Goal: Information Seeking & Learning: Check status

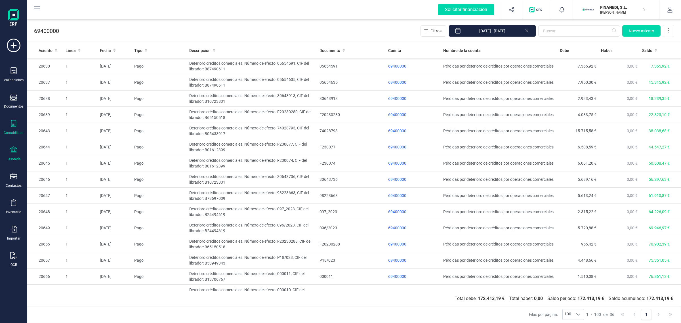
click at [13, 151] on icon at bounding box center [13, 149] width 7 height 7
click at [72, 96] on span "Cuentas bancarias" at bounding box center [69, 96] width 50 height 7
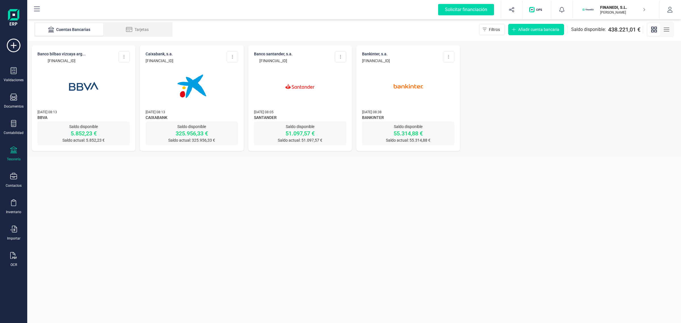
click at [205, 102] on img at bounding box center [192, 86] width 48 height 48
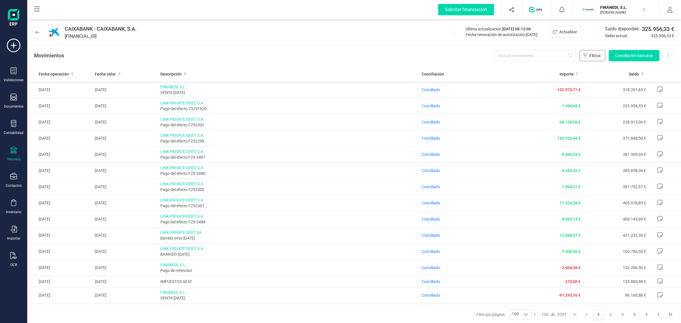
click at [585, 53] on icon "Filtros" at bounding box center [585, 55] width 4 height 5
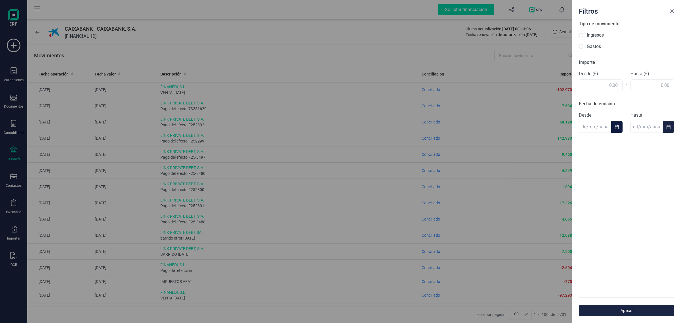
click at [612, 129] on button "Choose Date" at bounding box center [616, 127] width 11 height 12
click at [454, 56] on div "Filtros Tipo de movimiento Ingresos Gastos Importe Desde (€) - Hasta (€) Fecha …" at bounding box center [340, 161] width 681 height 323
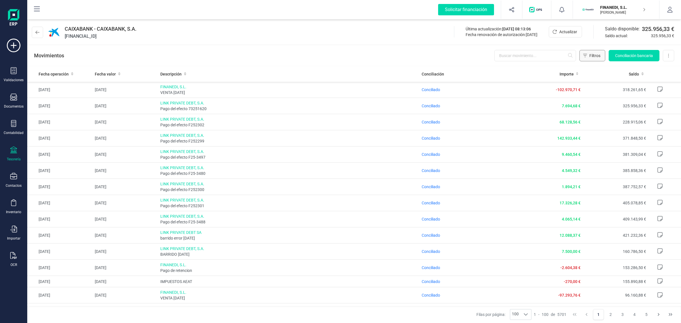
click at [587, 53] on button "Filtros" at bounding box center [592, 55] width 26 height 11
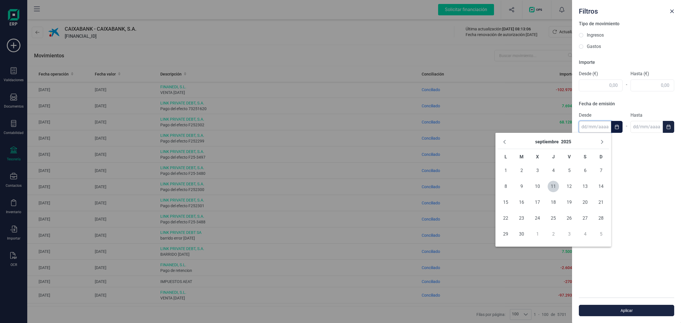
click at [610, 125] on input "text" at bounding box center [595, 127] width 32 height 12
click at [505, 144] on icon "Previous Month" at bounding box center [504, 142] width 2 height 4
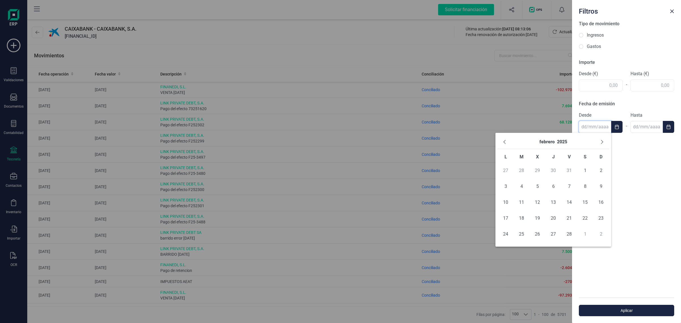
click at [505, 144] on icon "Previous Month" at bounding box center [504, 142] width 2 height 4
click at [521, 253] on span "31" at bounding box center [521, 249] width 11 height 11
type input "[DATE]"
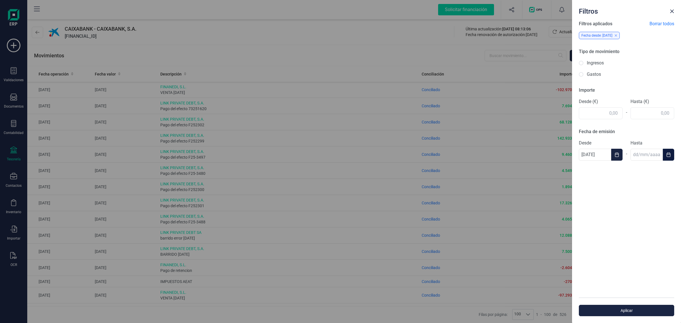
click at [668, 154] on icon "Choose Date" at bounding box center [668, 154] width 5 height 5
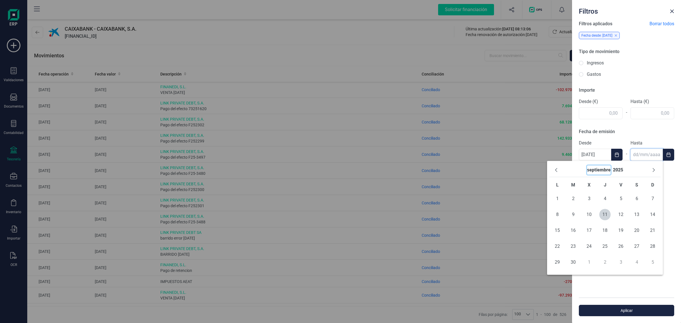
click at [607, 167] on button "septiembre" at bounding box center [599, 169] width 24 height 9
click at [555, 173] on button "Previous Year" at bounding box center [555, 169] width 9 height 9
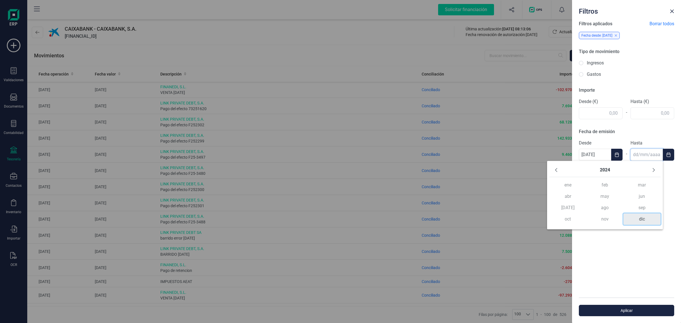
click at [639, 222] on span "dic" at bounding box center [641, 218] width 37 height 11
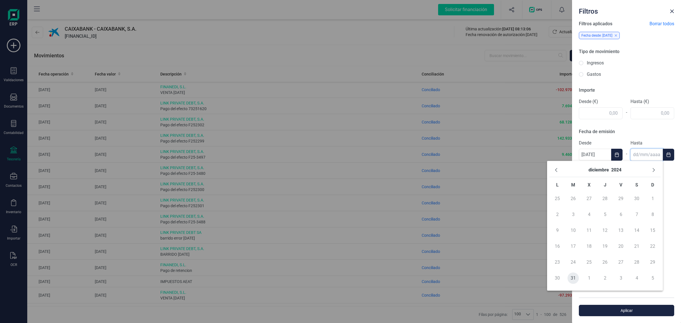
click at [570, 281] on span "31" at bounding box center [572, 277] width 11 height 11
type input "[DATE]"
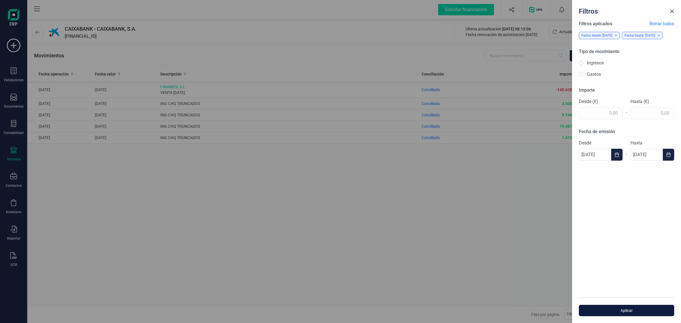
click at [633, 313] on span "Aplicar" at bounding box center [626, 311] width 82 height 6
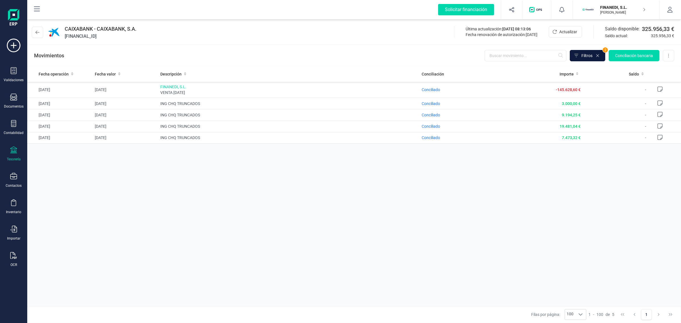
click at [578, 58] on span at bounding box center [576, 56] width 6 height 6
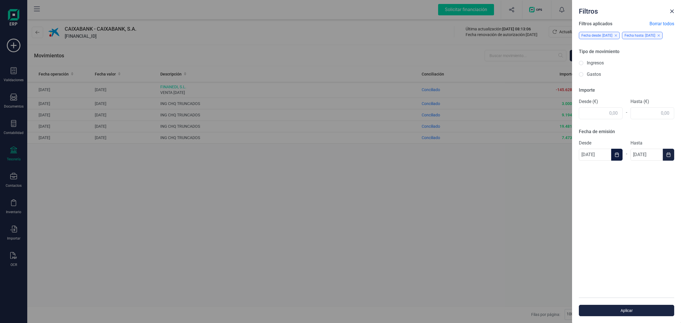
click at [614, 161] on button "Choose Date" at bounding box center [616, 155] width 11 height 12
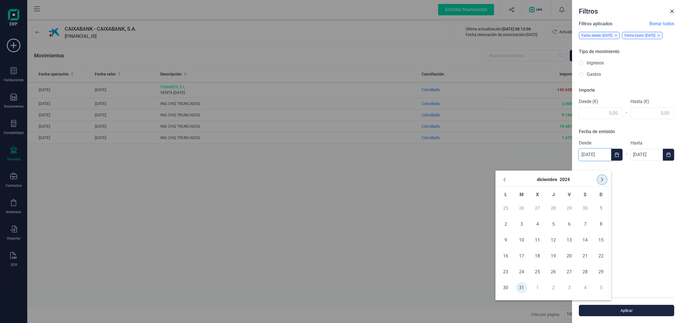
click at [603, 179] on icon "Next Month" at bounding box center [602, 179] width 5 height 5
click at [600, 181] on icon "Next Month" at bounding box center [602, 179] width 5 height 5
click at [654, 24] on span "Borrar todos" at bounding box center [661, 23] width 25 height 7
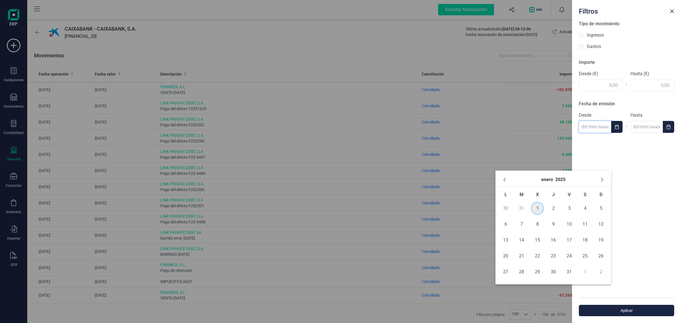
click at [537, 209] on span "1" at bounding box center [537, 208] width 11 height 11
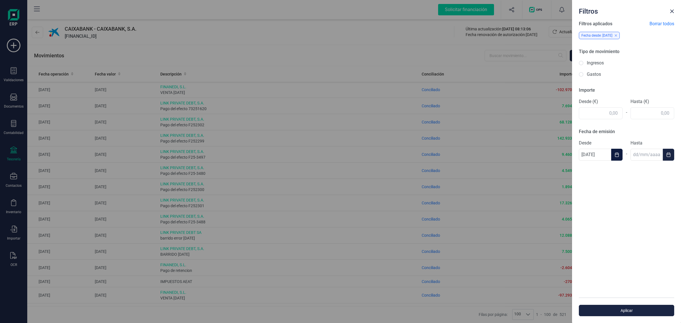
click at [612, 157] on button "Choose Date" at bounding box center [616, 155] width 11 height 12
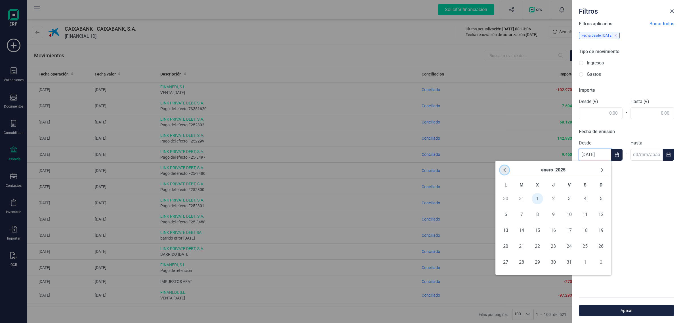
click at [502, 168] on icon "Previous Month" at bounding box center [504, 170] width 5 height 5
click at [521, 277] on span "31" at bounding box center [521, 277] width 11 height 11
type input "[DATE]"
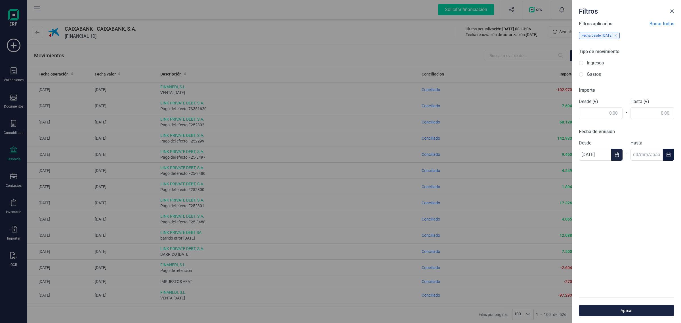
click at [666, 157] on icon "Choose Date" at bounding box center [668, 154] width 5 height 5
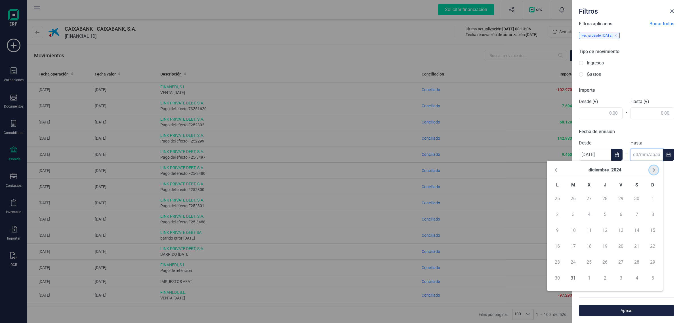
click at [652, 171] on icon "Next Month" at bounding box center [653, 170] width 5 height 5
click at [589, 199] on span "1" at bounding box center [588, 198] width 11 height 11
type input "[DATE]"
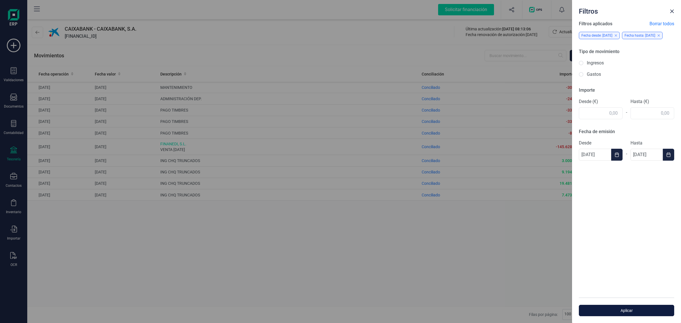
click at [619, 311] on span "Aplicar" at bounding box center [626, 311] width 82 height 6
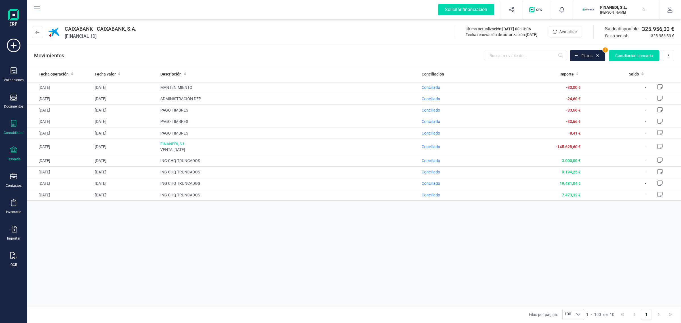
click at [13, 124] on icon at bounding box center [13, 123] width 7 height 7
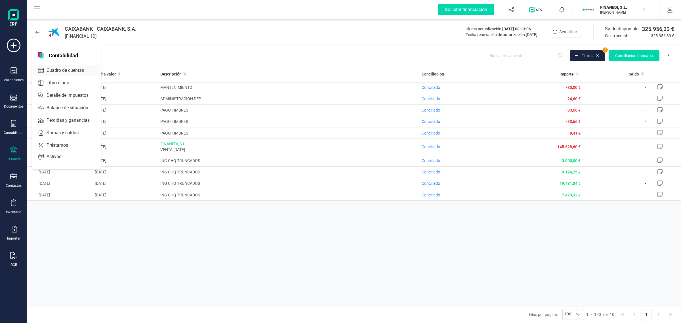
click at [69, 70] on span "Cuadro de cuentas" at bounding box center [69, 70] width 50 height 7
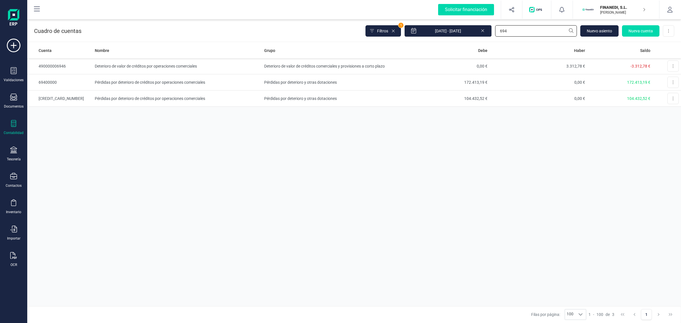
drag, startPoint x: 514, startPoint y: 32, endPoint x: 494, endPoint y: 32, distance: 20.1
click at [494, 32] on div "Filtros 1 [DATE] - [DATE] 694 [GEOGRAPHIC_DATA] cuenta Descargar Excel" at bounding box center [519, 31] width 309 height 12
drag, startPoint x: 494, startPoint y: 32, endPoint x: 471, endPoint y: 31, distance: 22.4
click at [471, 31] on div "Filtros 1 [DATE] - [DATE] 694 [GEOGRAPHIC_DATA] cuenta Descargar Excel" at bounding box center [519, 31] width 309 height 12
click at [471, 31] on input "[DATE] - [DATE]" at bounding box center [447, 31] width 87 height 12
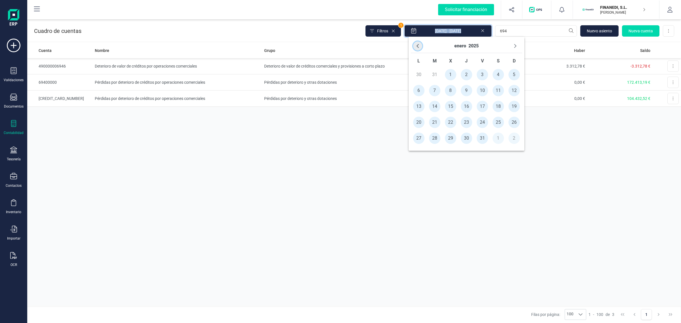
click at [416, 49] on button "Previous Month" at bounding box center [417, 45] width 9 height 9
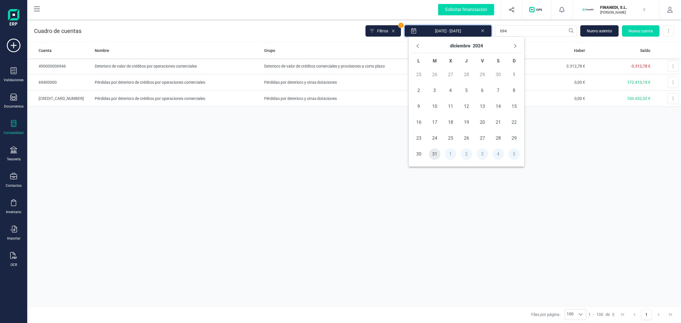
click at [435, 155] on span "31" at bounding box center [434, 153] width 11 height 11
click at [513, 48] on icon "Next Month" at bounding box center [515, 46] width 5 height 5
click at [449, 75] on span "1" at bounding box center [450, 74] width 11 height 11
type input "[DATE] - [DATE]"
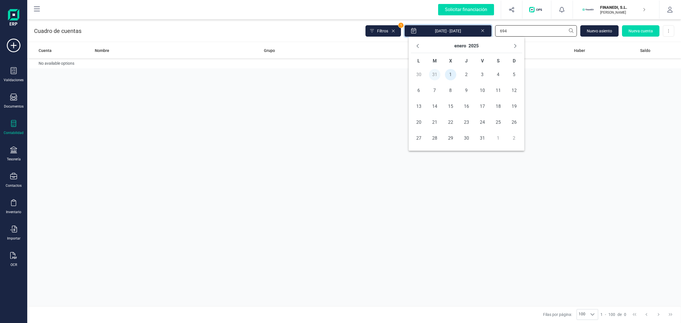
click at [512, 28] on input "694" at bounding box center [536, 30] width 82 height 11
drag, startPoint x: 511, startPoint y: 28, endPoint x: 494, endPoint y: 29, distance: 17.6
click at [494, 29] on div "Filtros 1 [DATE] - [DATE] 694 [GEOGRAPHIC_DATA] cuenta Descargar Excel" at bounding box center [519, 31] width 309 height 12
type input "572"
click at [465, 86] on td "118.986,26 €" at bounding box center [441, 82] width 98 height 16
